Goal: Obtain resource: Obtain resource

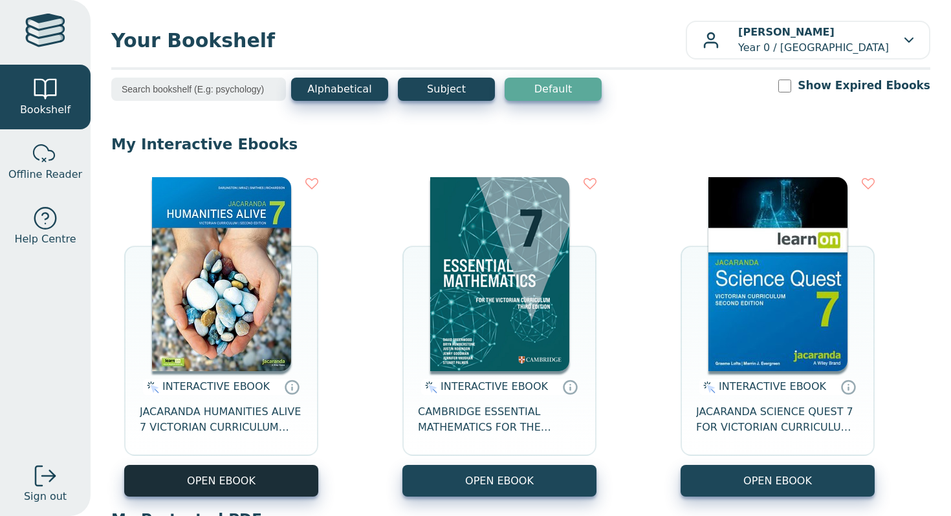
click at [184, 475] on button "OPEN EBOOK" at bounding box center [221, 481] width 194 height 32
click at [291, 486] on button "OPEN EBOOK" at bounding box center [221, 481] width 194 height 32
